Goal: Check status: Check status

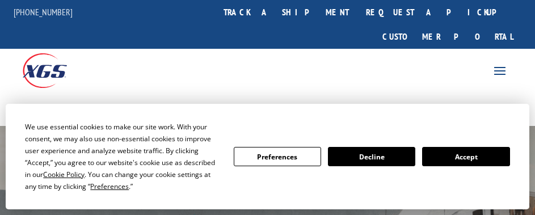
click at [511, 159] on div "We use essential cookies to make our site work. With your consent, we may also …" at bounding box center [268, 157] width 524 height 106
click at [477, 158] on button "Accept" at bounding box center [465, 156] width 87 height 19
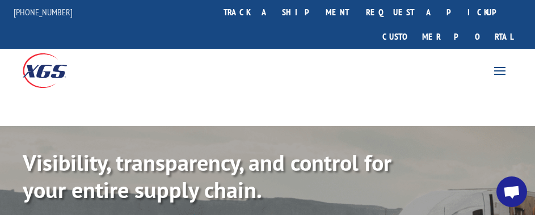
click at [264, 15] on div "[PHONE_NUMBER] request a quote track a shipment Create a BOL Request a pickup C…" at bounding box center [267, 24] width 535 height 49
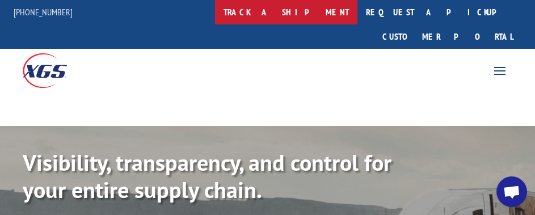
click at [274, 17] on link "track a shipment" at bounding box center [286, 12] width 142 height 24
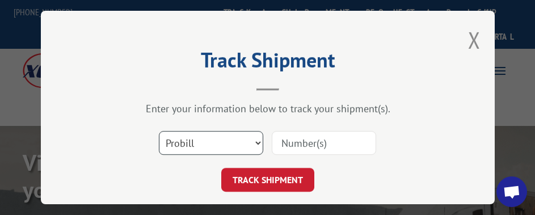
click at [242, 131] on select "Select category... Probill BOL PO" at bounding box center [211, 143] width 104 height 24
select select "po"
click at [159, 131] on select "Select category... Probill BOL PO" at bounding box center [211, 143] width 104 height 24
click at [288, 141] on input at bounding box center [324, 143] width 104 height 24
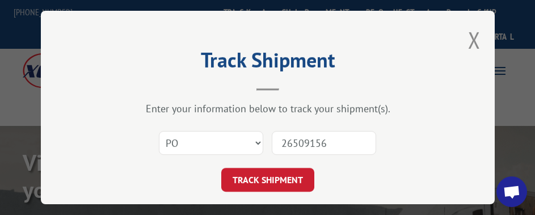
type input "26509156"
click at [221, 168] on button "TRACK SHIPMENT" at bounding box center [267, 180] width 93 height 24
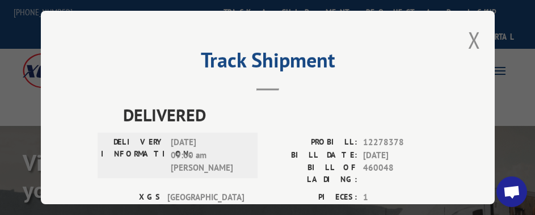
click at [477, 33] on div "Track Shipment DELIVERED DELIVERY INFORMATION: [DATE] 09:00 am [PERSON_NAME] Po…" at bounding box center [268, 108] width 454 height 194
